Goal: Task Accomplishment & Management: Manage account settings

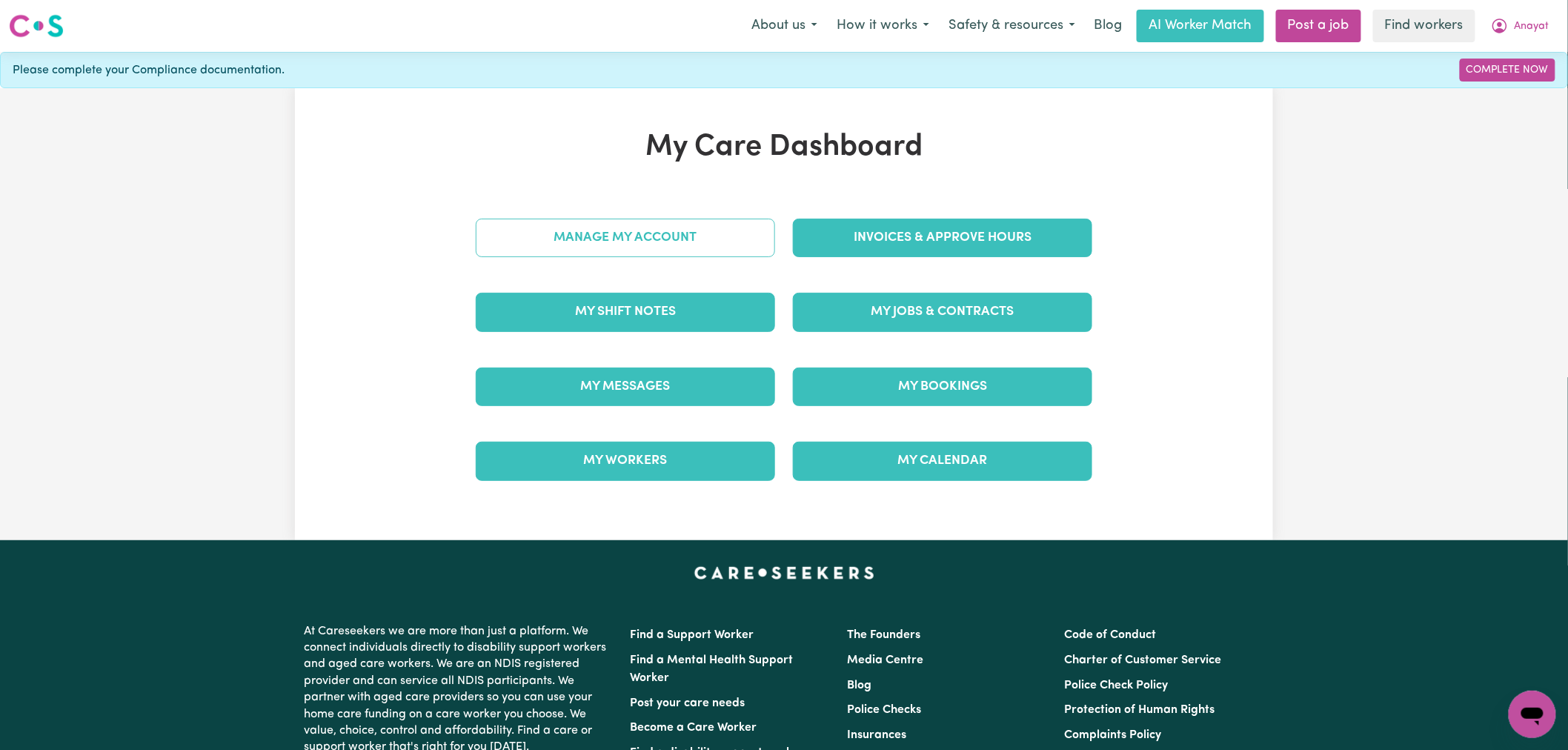
click at [608, 246] on link "Manage My Account" at bounding box center [625, 238] width 300 height 38
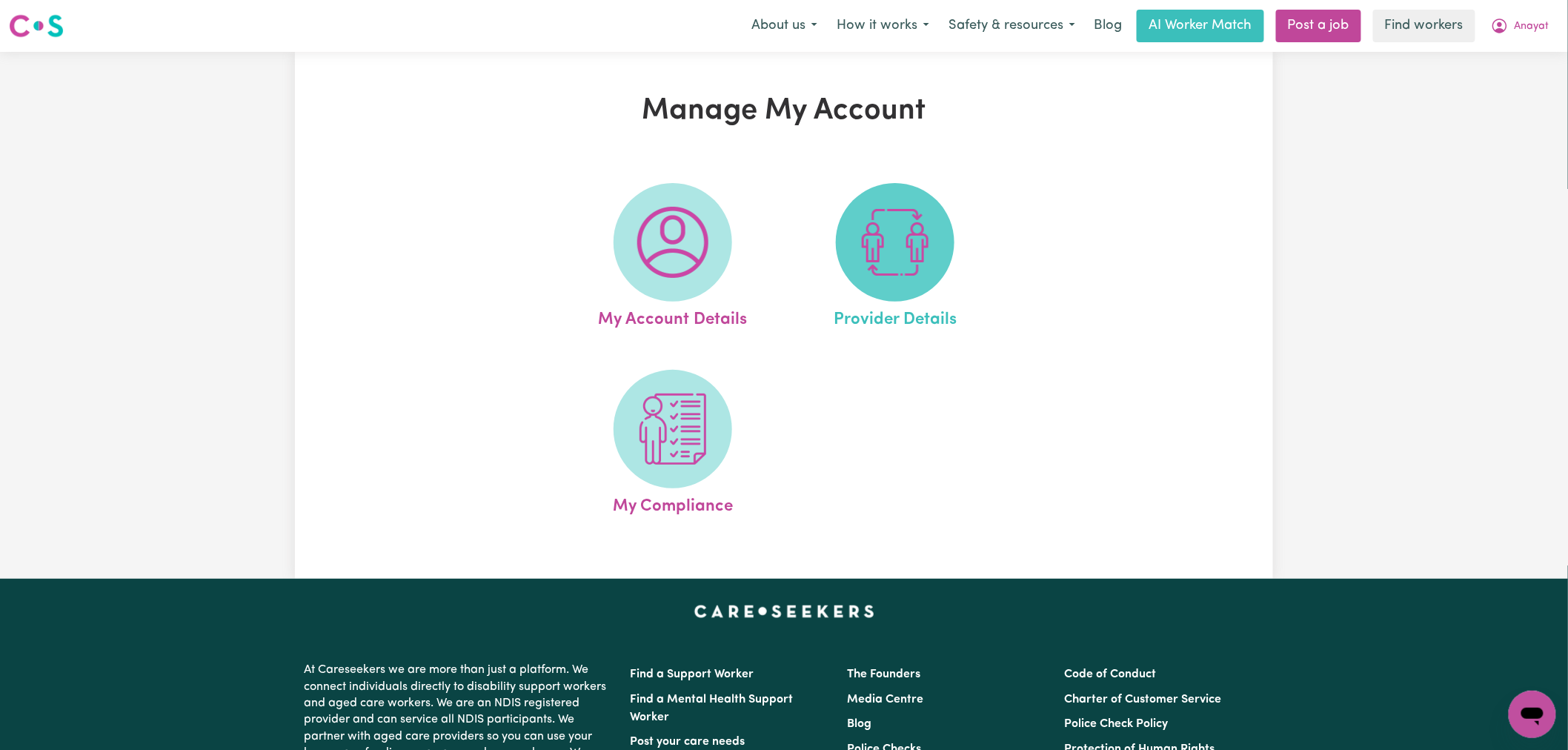
click at [914, 237] on img at bounding box center [895, 242] width 71 height 71
select select "AGED_HOME_CARE"
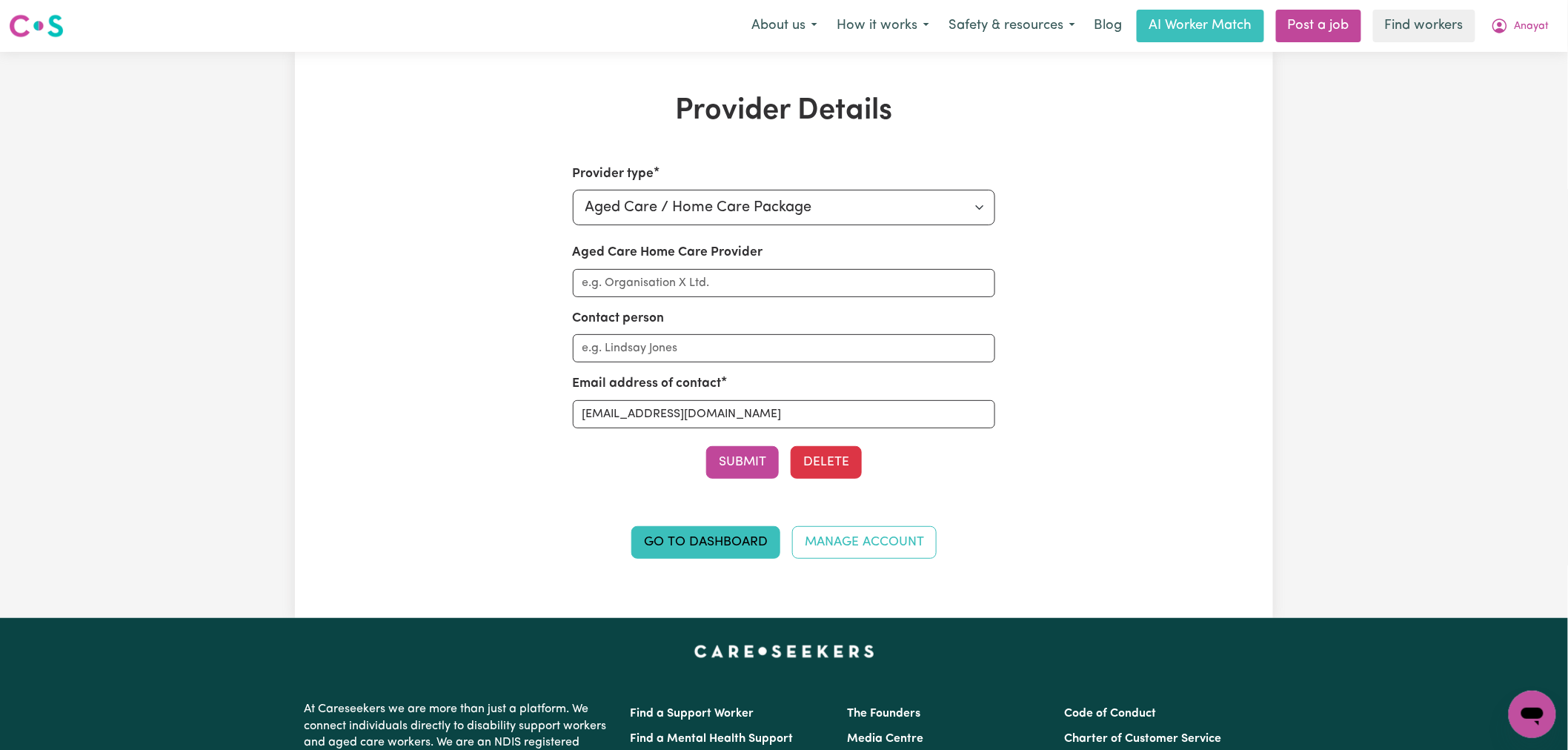
drag, startPoint x: 1524, startPoint y: 26, endPoint x: 1516, endPoint y: 42, distance: 17.9
click at [1524, 26] on span "Anayat" at bounding box center [1533, 26] width 35 height 16
click at [1491, 89] on link "Logout" at bounding box center [1500, 85] width 117 height 28
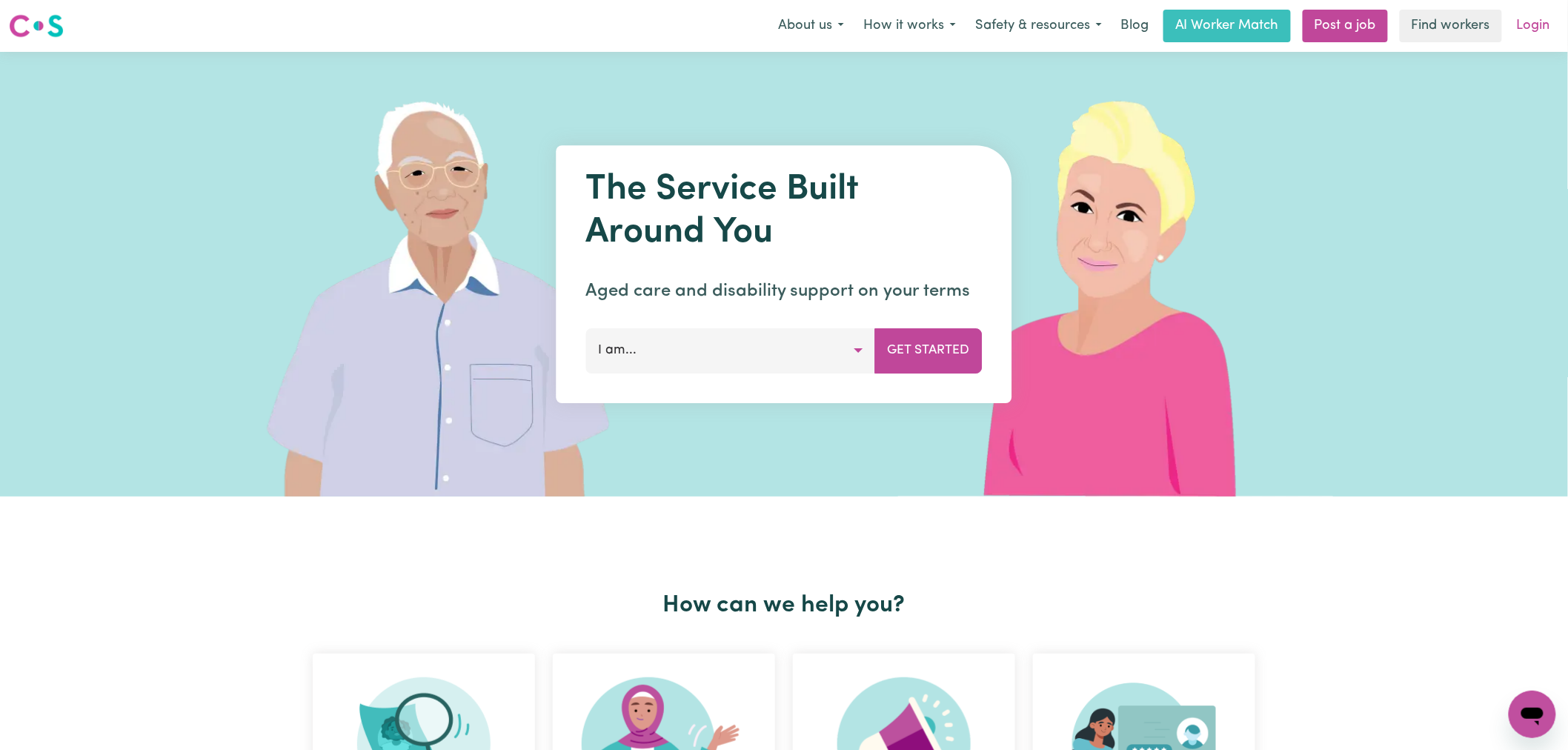
click at [1536, 26] on link "Login" at bounding box center [1534, 26] width 51 height 33
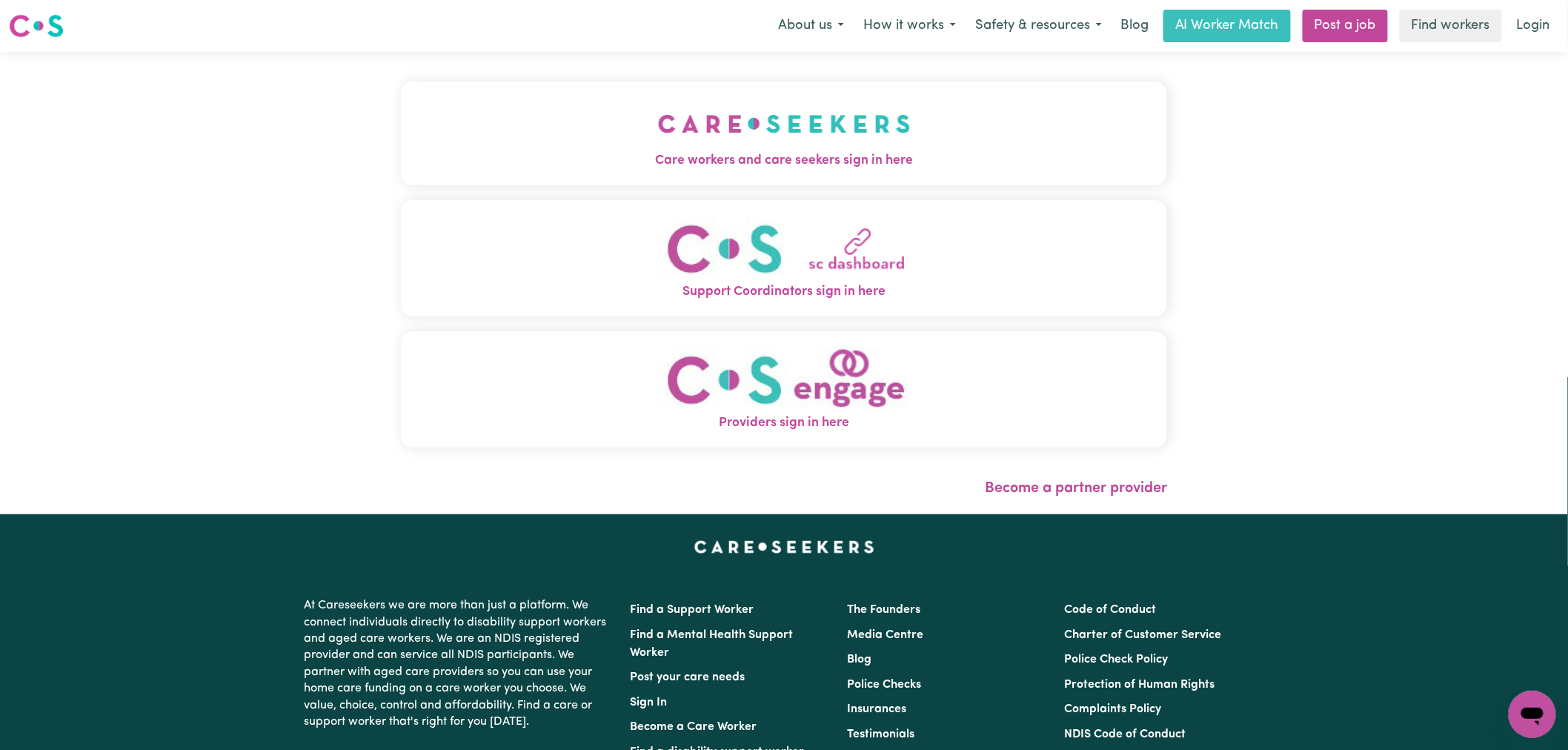
click at [659, 124] on img "Care workers and care seekers sign in here" at bounding box center [785, 124] width 253 height 55
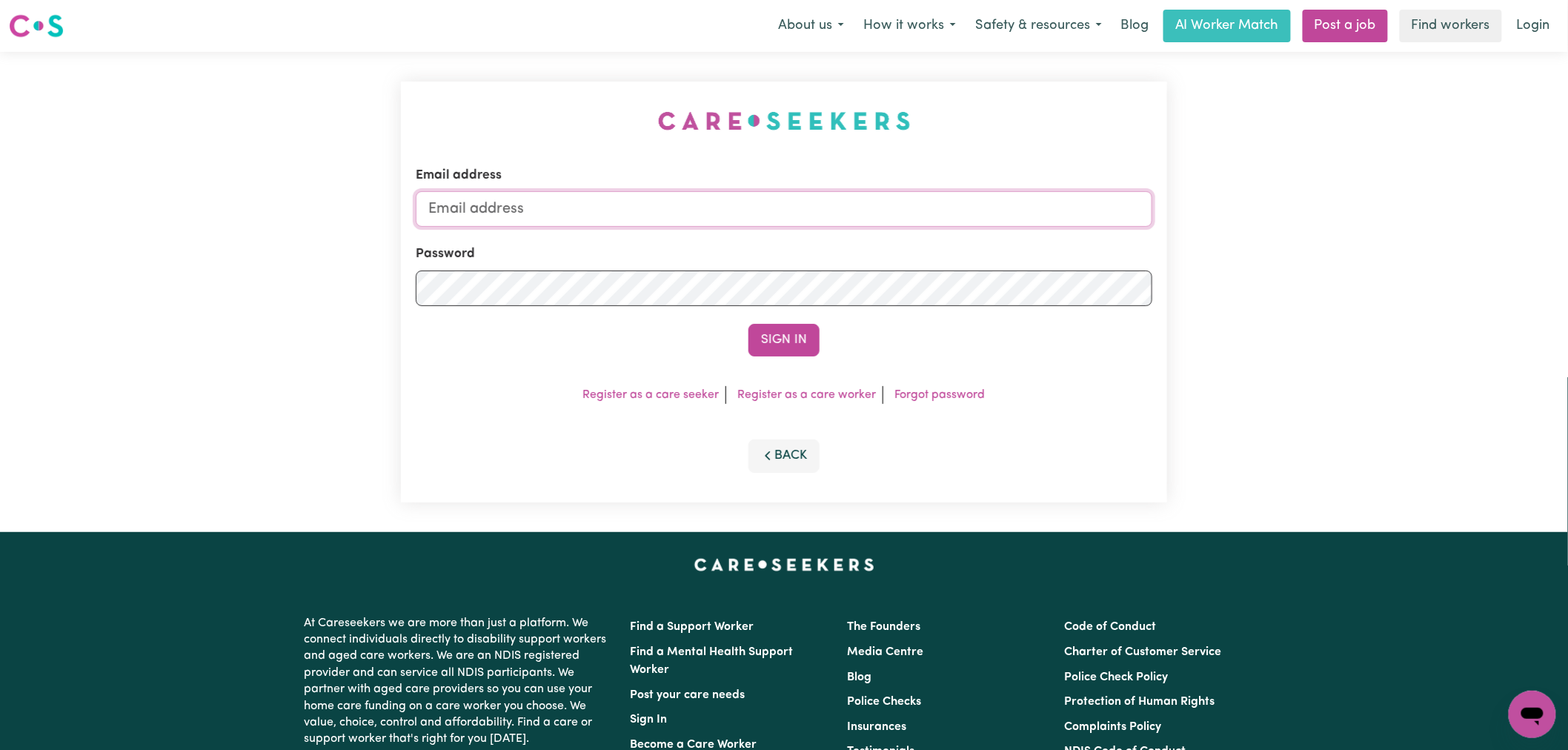
click at [715, 220] on input "Email address" at bounding box center [784, 208] width 737 height 36
click at [712, 220] on input "[PERSON_NAME][EMAIL_ADDRESS][DOMAIN_NAME]" at bounding box center [784, 208] width 737 height 36
drag, startPoint x: 790, startPoint y: 216, endPoint x: 501, endPoint y: 200, distance: 289.4
click at [501, 200] on input "[EMAIL_ADDRESS][PERSON_NAME][DOMAIN_NAME]" at bounding box center [784, 208] width 737 height 36
type input "[EMAIL_ADDRESS][PERSON_NAME][DOMAIN_NAME]"
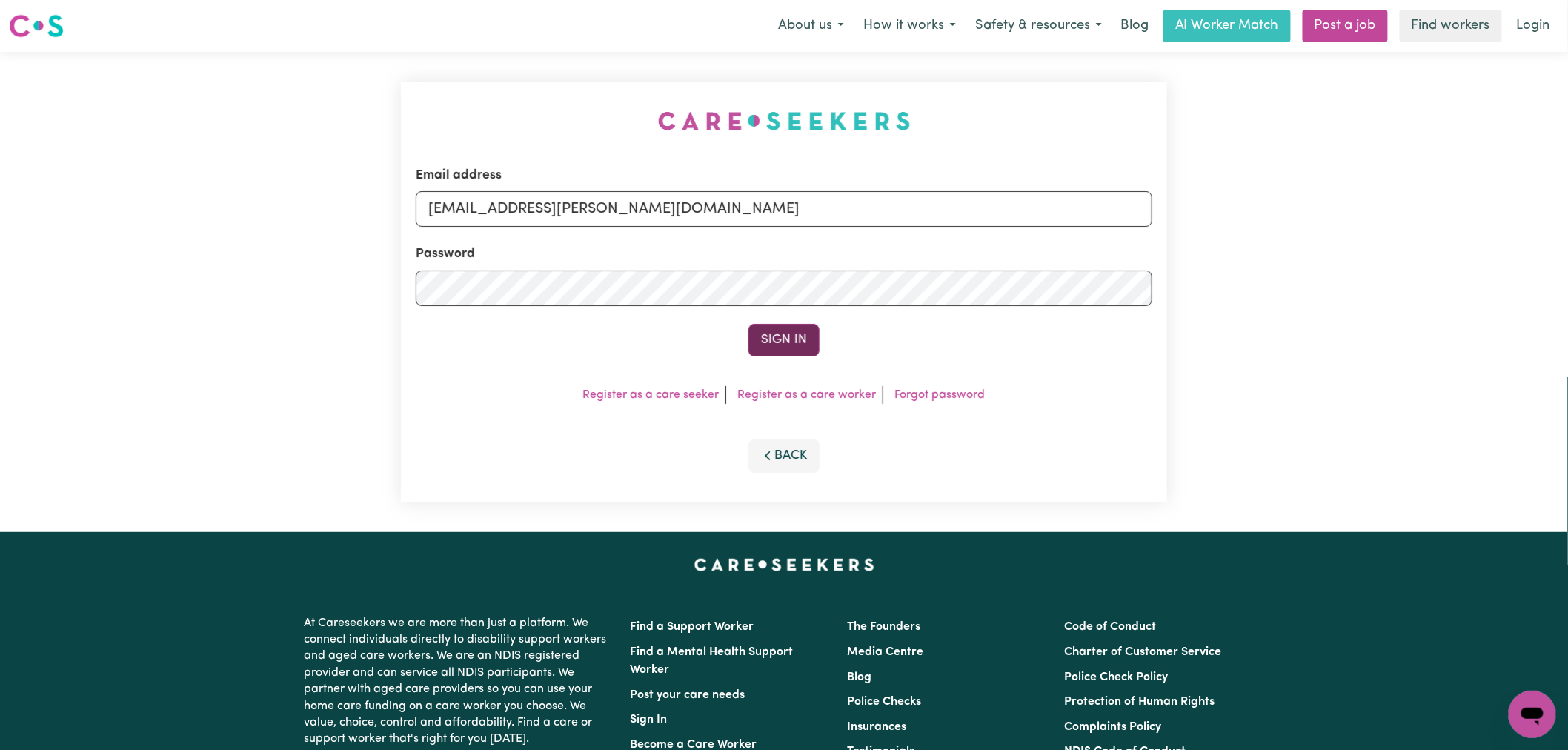
click at [771, 335] on button "Sign In" at bounding box center [784, 339] width 71 height 33
